Goal: Find specific page/section: Find specific page/section

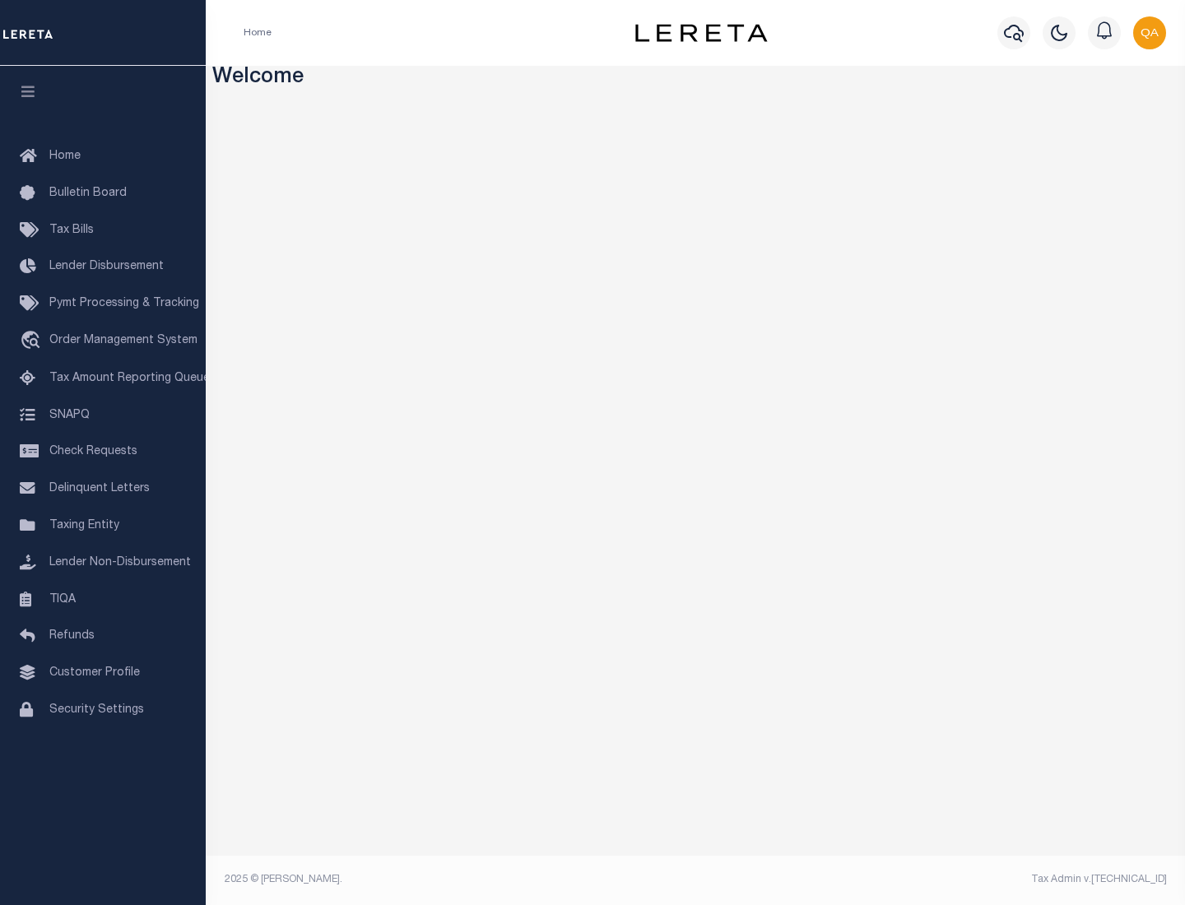
click at [103, 599] on link "TIQA" at bounding box center [103, 600] width 206 height 37
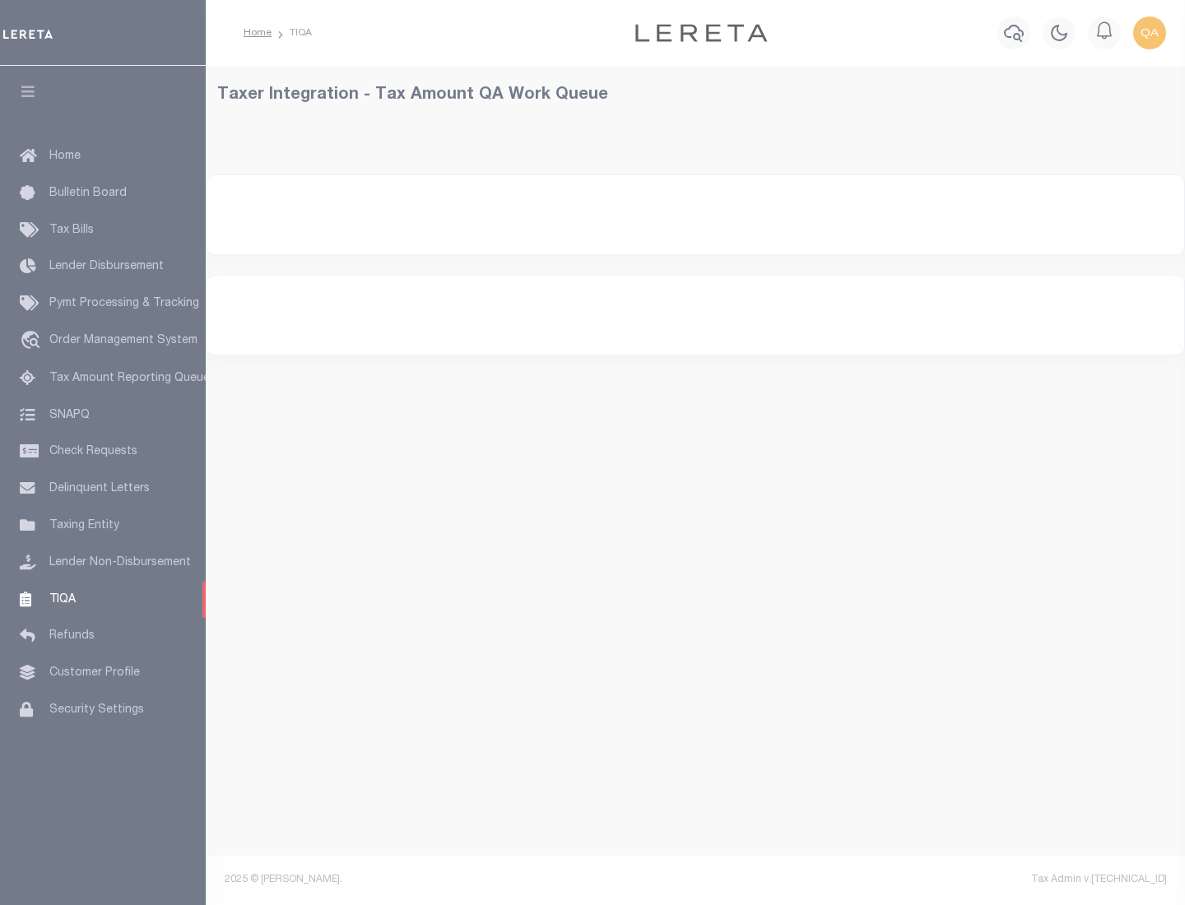
select select "200"
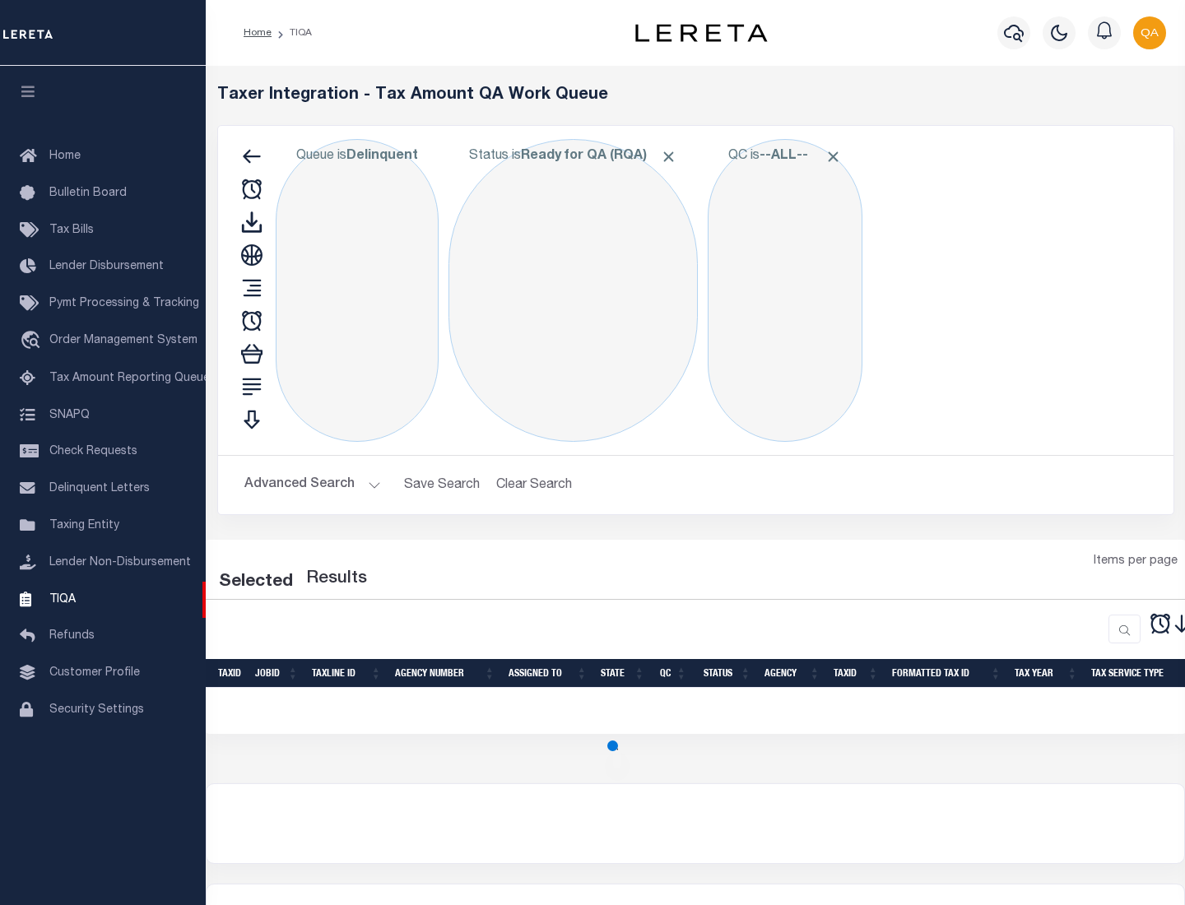
select select "200"
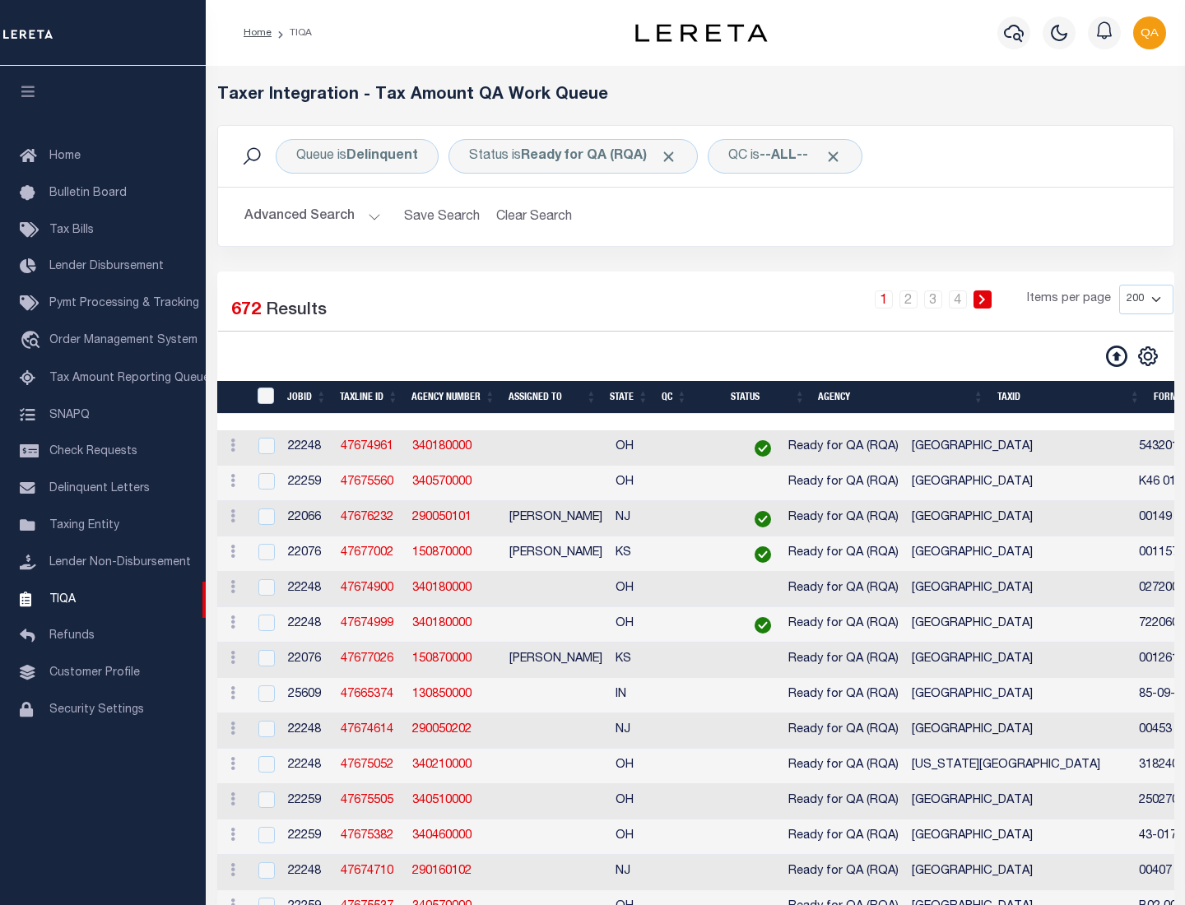
click at [674, 156] on span "Click to Remove" at bounding box center [668, 156] width 17 height 17
